Goal: Find specific page/section: Find specific page/section

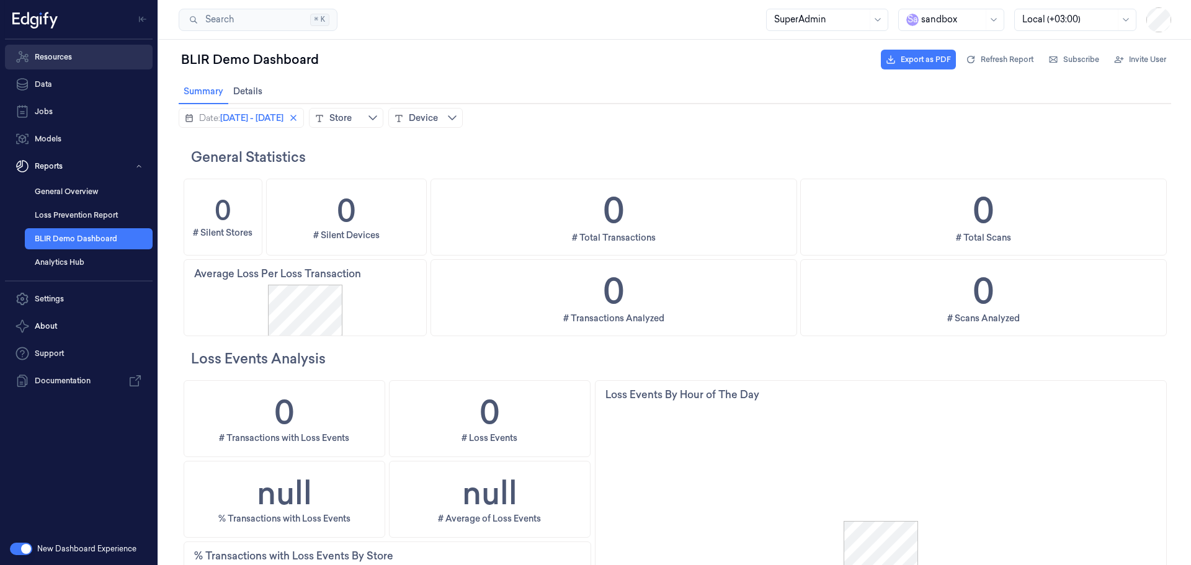
click at [56, 56] on link "Resources" at bounding box center [79, 57] width 148 height 25
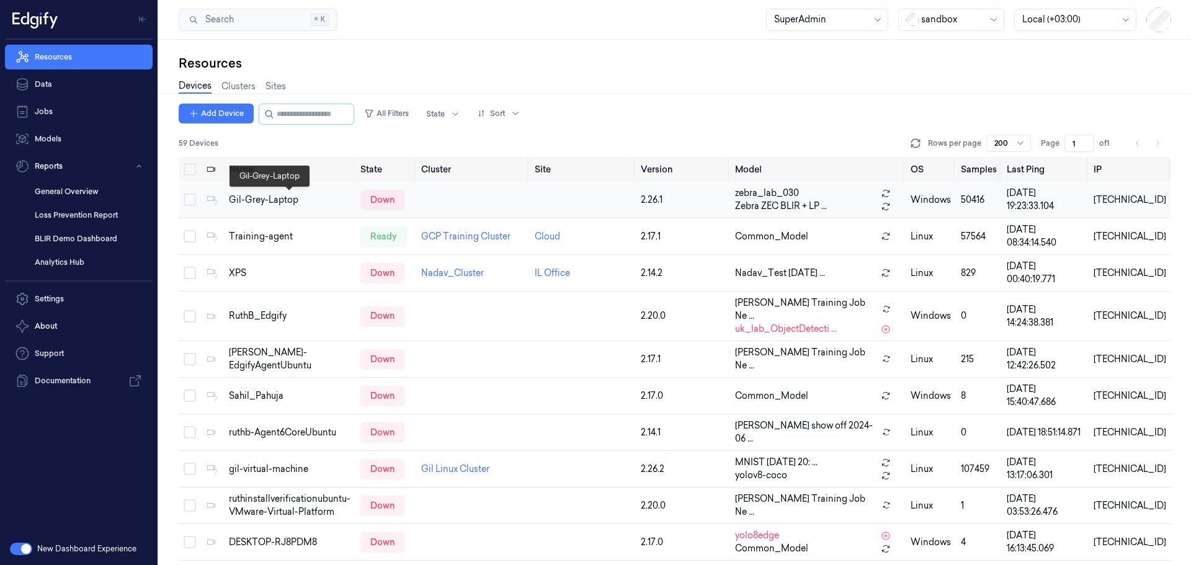
click at [258, 205] on div "Gil-Grey-Laptop" at bounding box center [290, 200] width 122 height 13
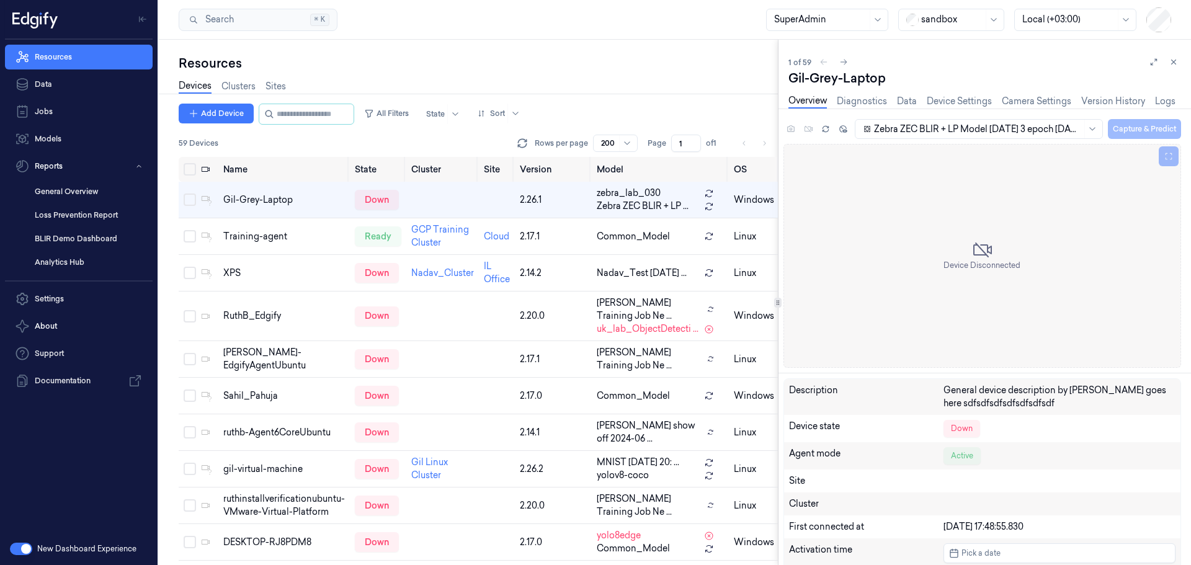
click at [942, 20] on div at bounding box center [953, 19] width 62 height 13
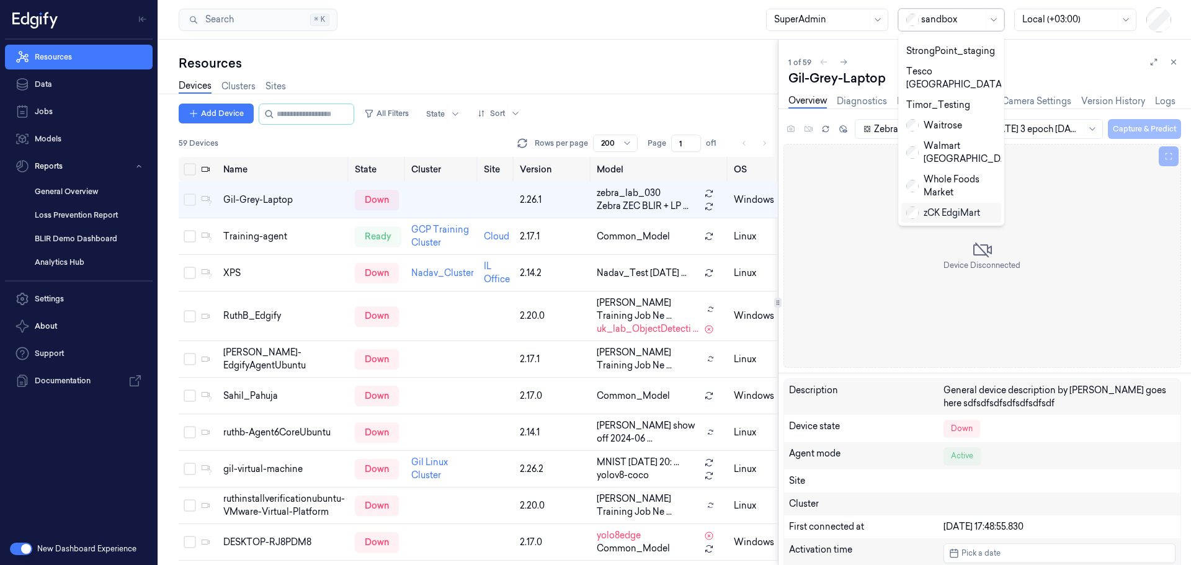
scroll to position [693, 0]
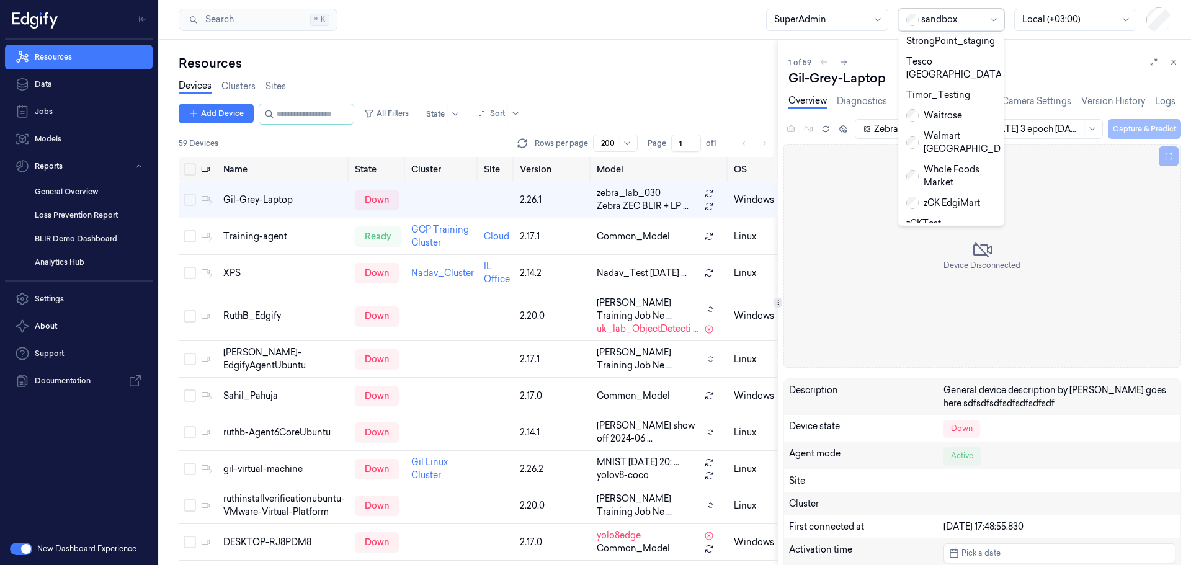
click at [948, 258] on div "Zebra" at bounding box center [928, 264] width 42 height 13
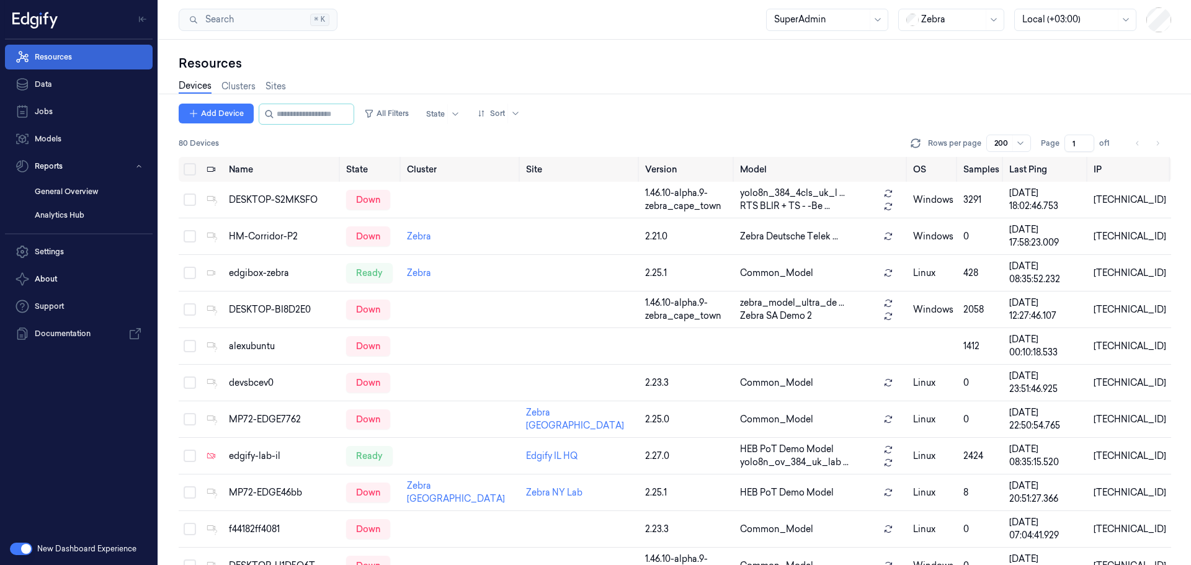
click at [66, 57] on link "Resources" at bounding box center [79, 57] width 148 height 25
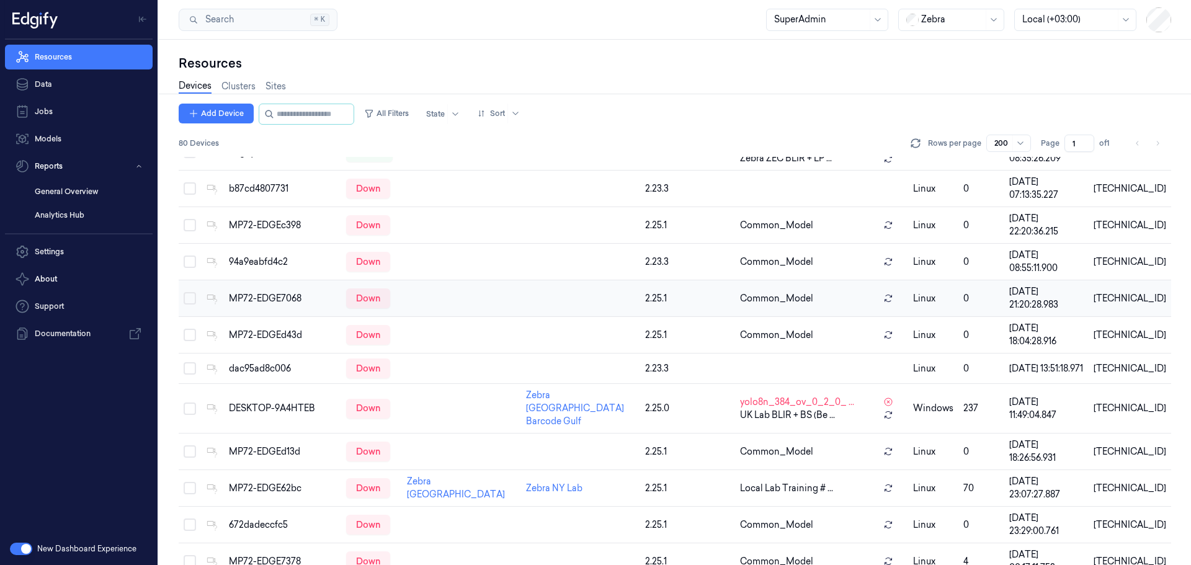
scroll to position [621, 0]
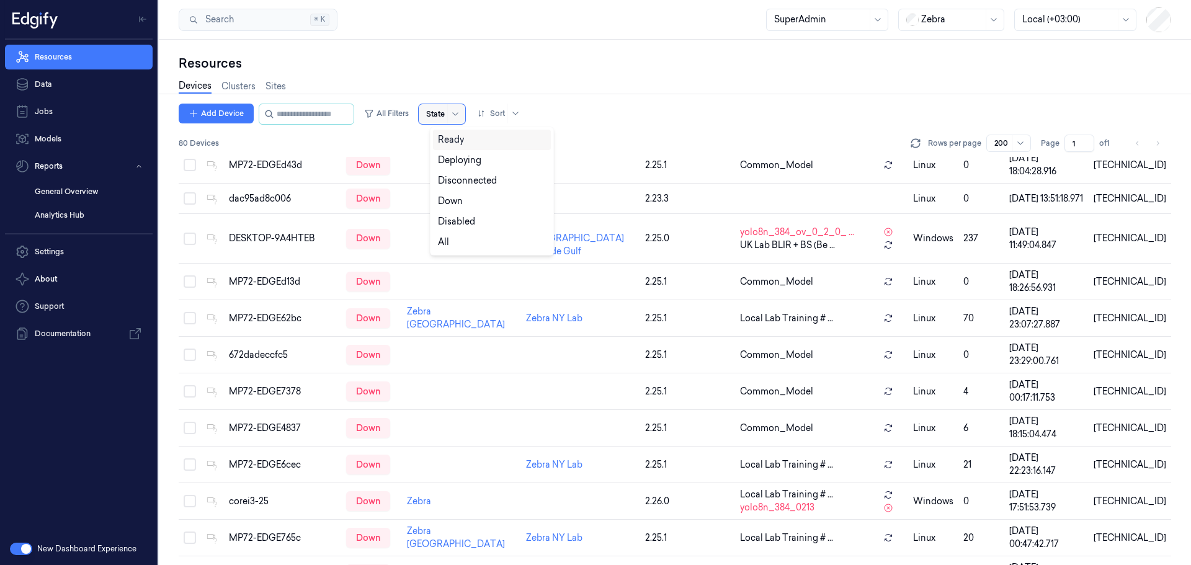
click at [444, 114] on div at bounding box center [435, 114] width 19 height 11
click at [449, 137] on div "Ready" at bounding box center [451, 139] width 26 height 13
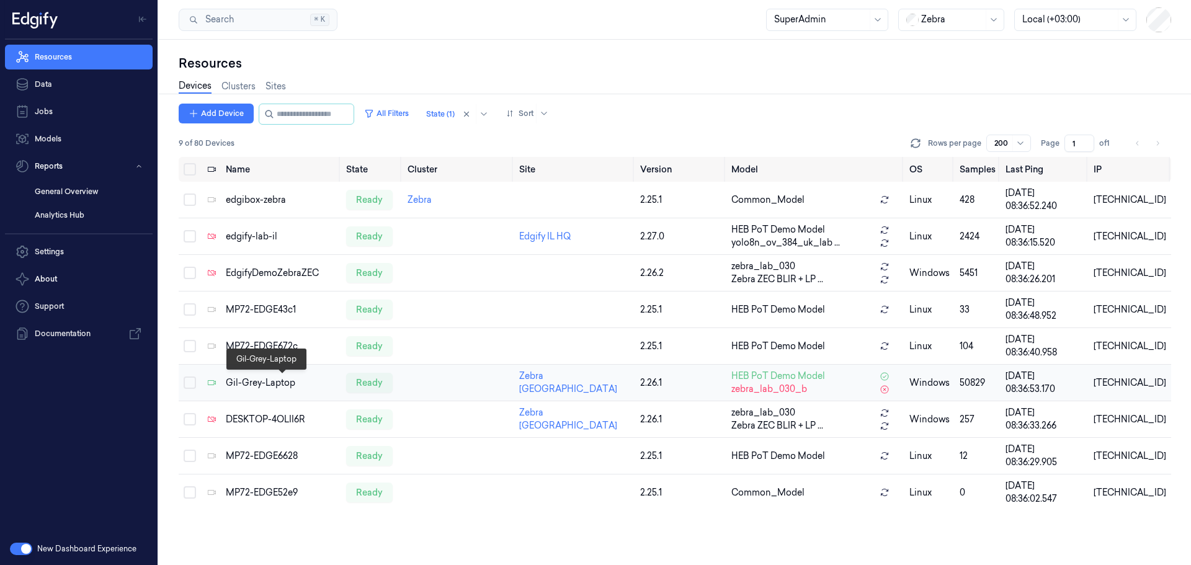
click at [249, 381] on div "Gil-Grey-Laptop" at bounding box center [281, 383] width 110 height 13
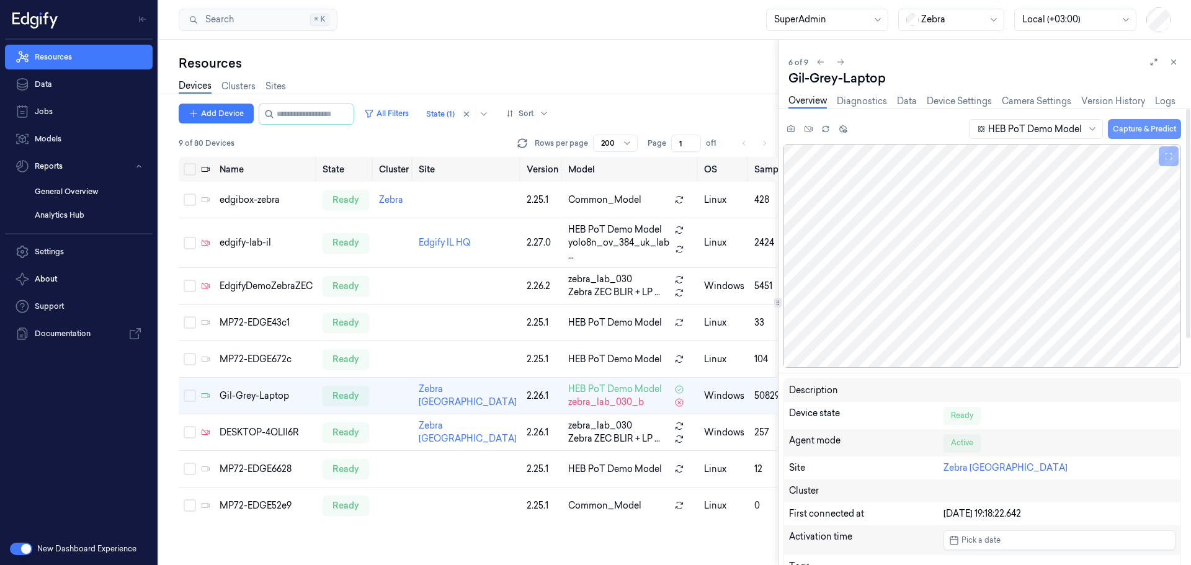
click at [1157, 128] on button "Capture & Predict" at bounding box center [1144, 129] width 73 height 20
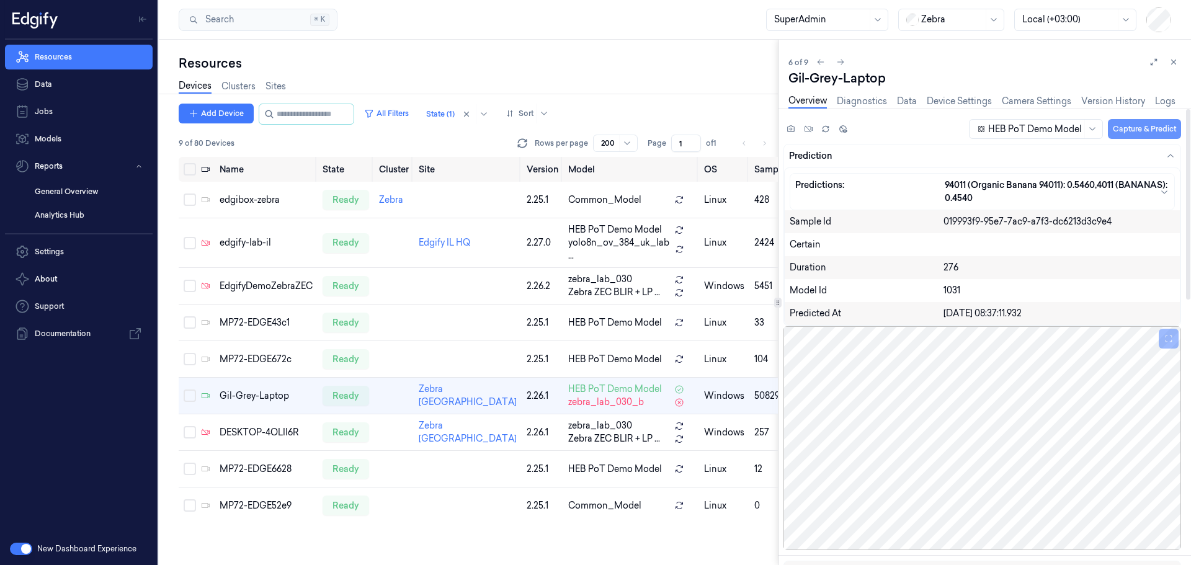
click at [1152, 123] on button "Capture & Predict" at bounding box center [1144, 129] width 73 height 20
click at [950, 102] on link "Device Settings" at bounding box center [959, 101] width 65 height 14
